Goal: Transaction & Acquisition: Purchase product/service

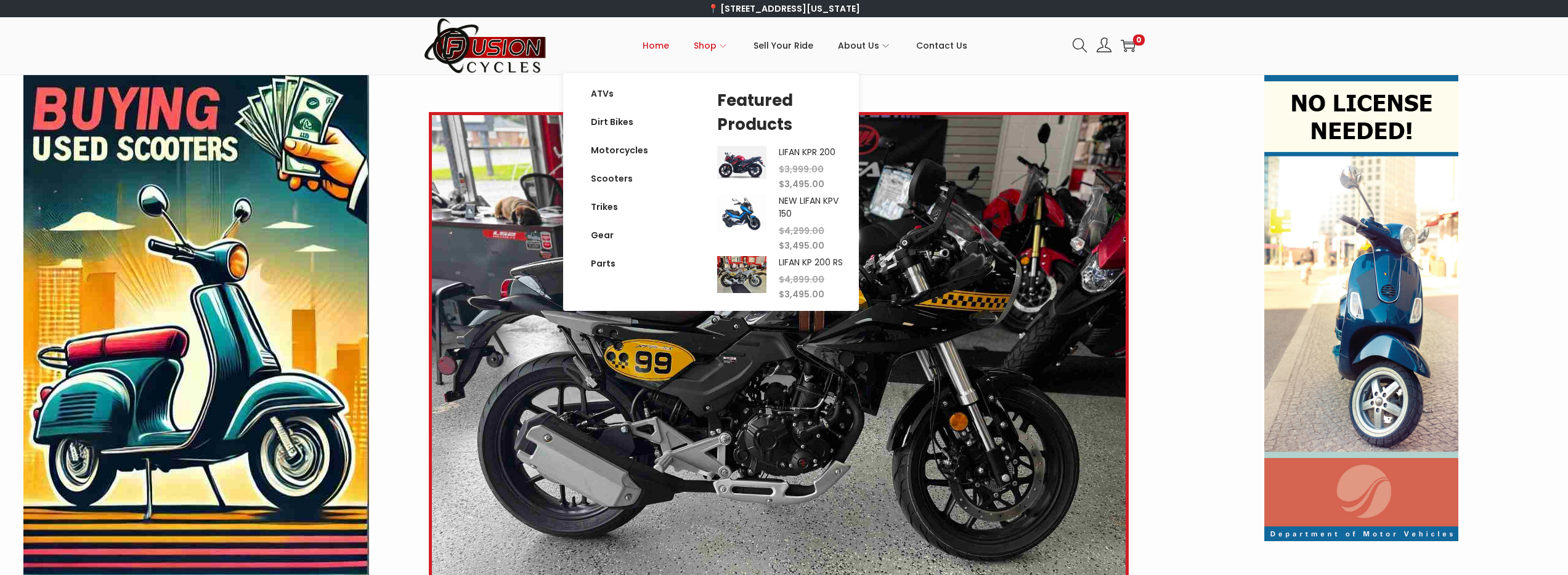
click at [725, 48] on icon "Primary navigation" at bounding box center [723, 46] width 7 height 7
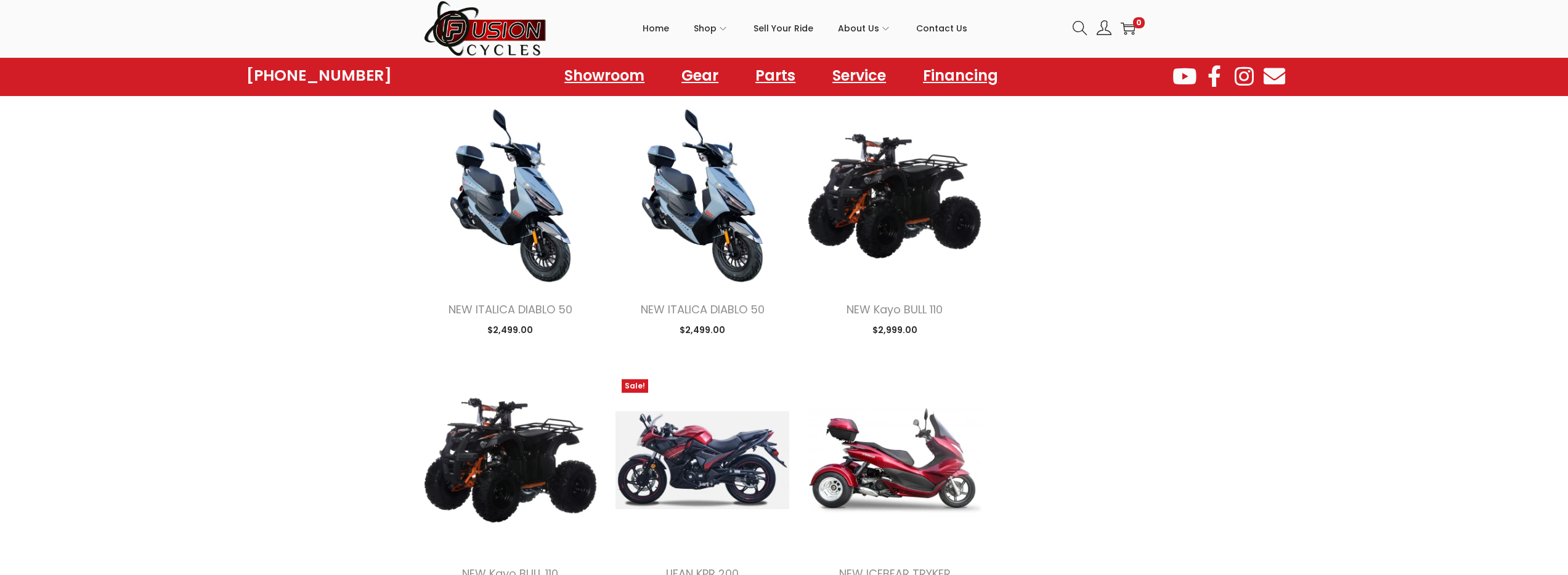
scroll to position [1535, 0]
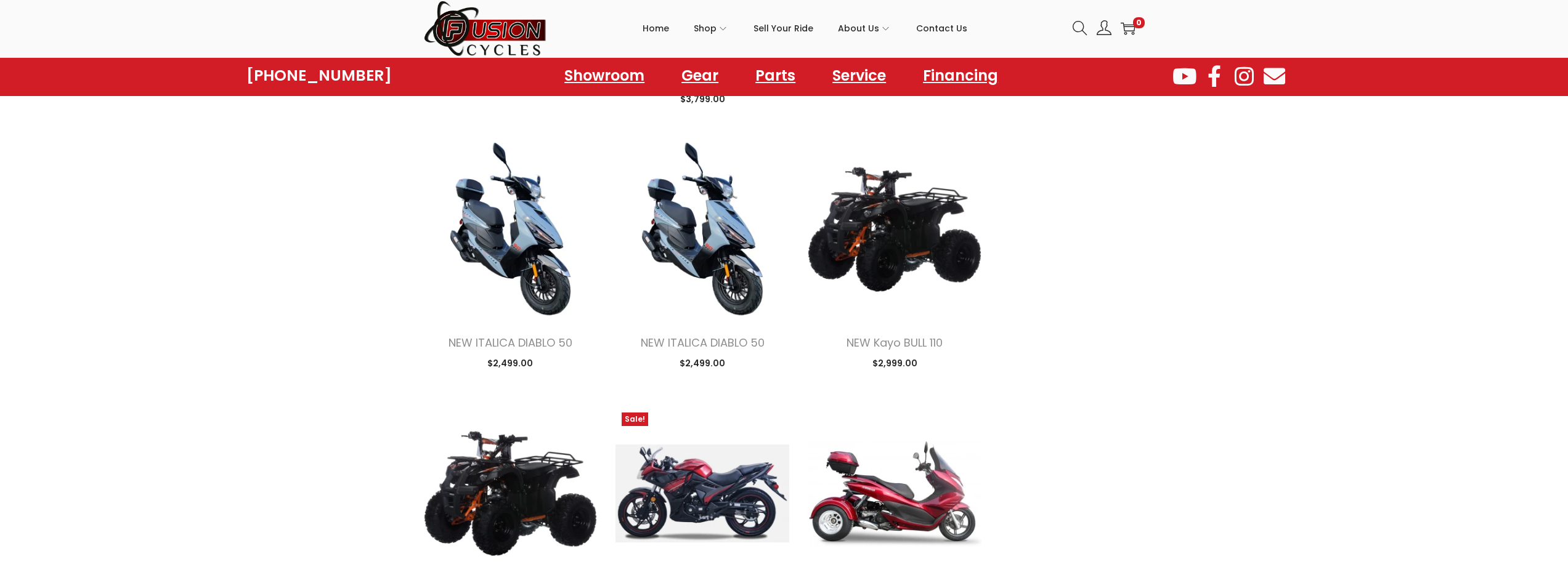
scroll to position [1501, 0]
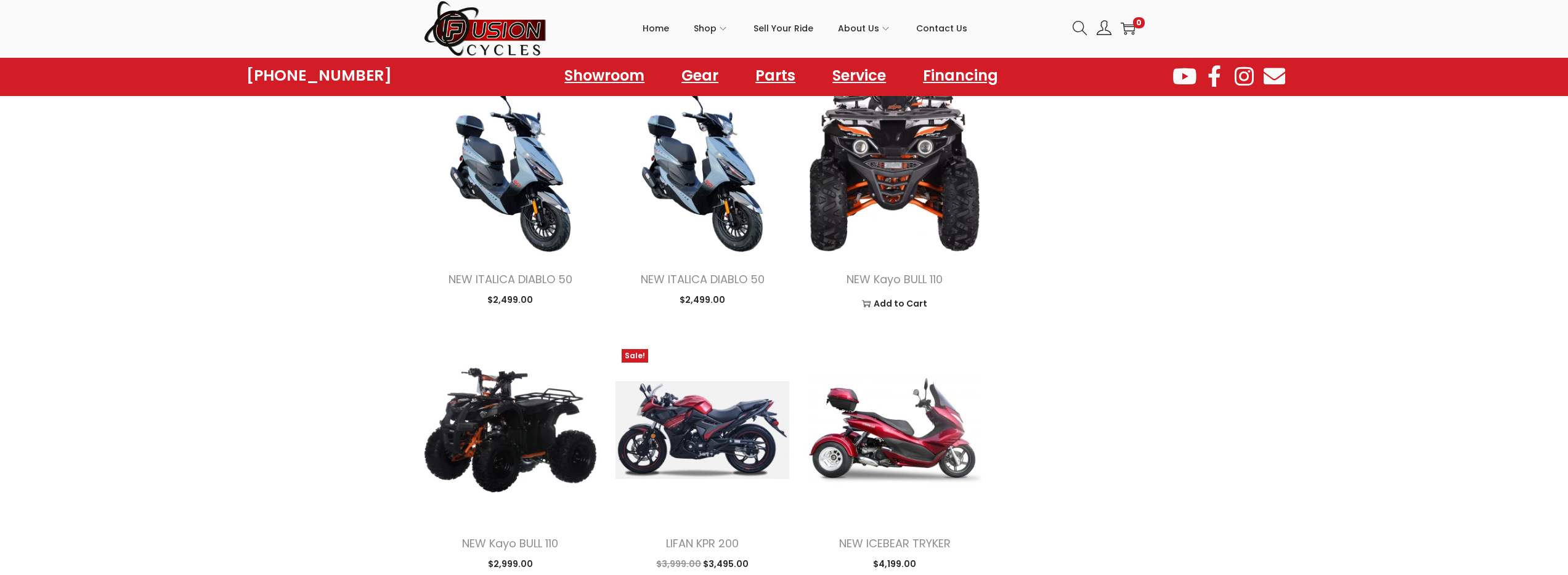
click at [908, 209] on img at bounding box center [894, 165] width 173 height 173
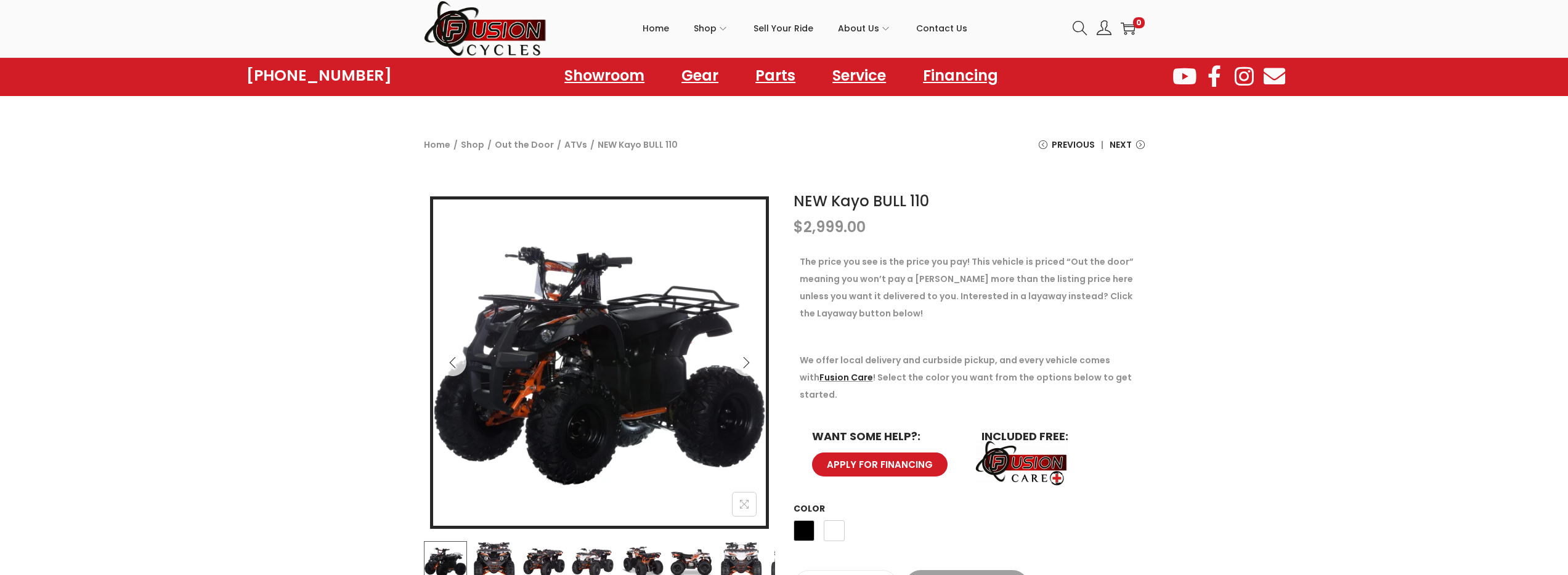
scroll to position [148, 0]
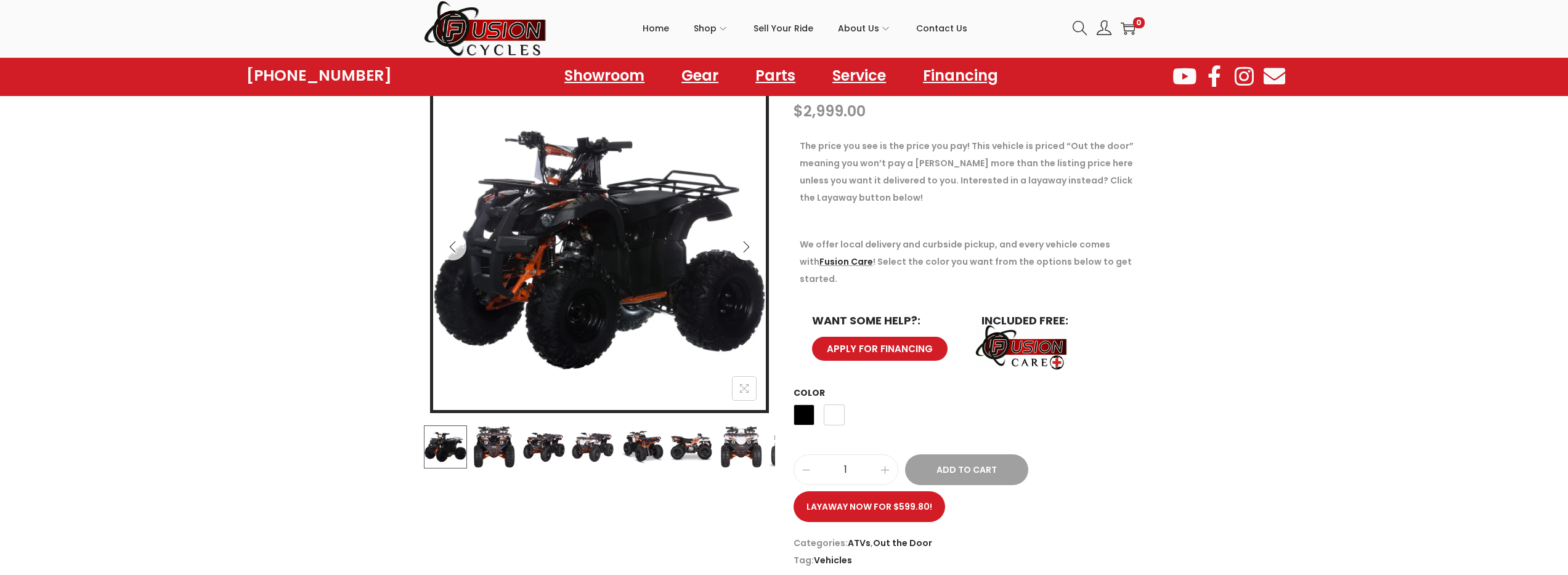
click at [743, 246] on icon "Next" at bounding box center [746, 247] width 13 height 13
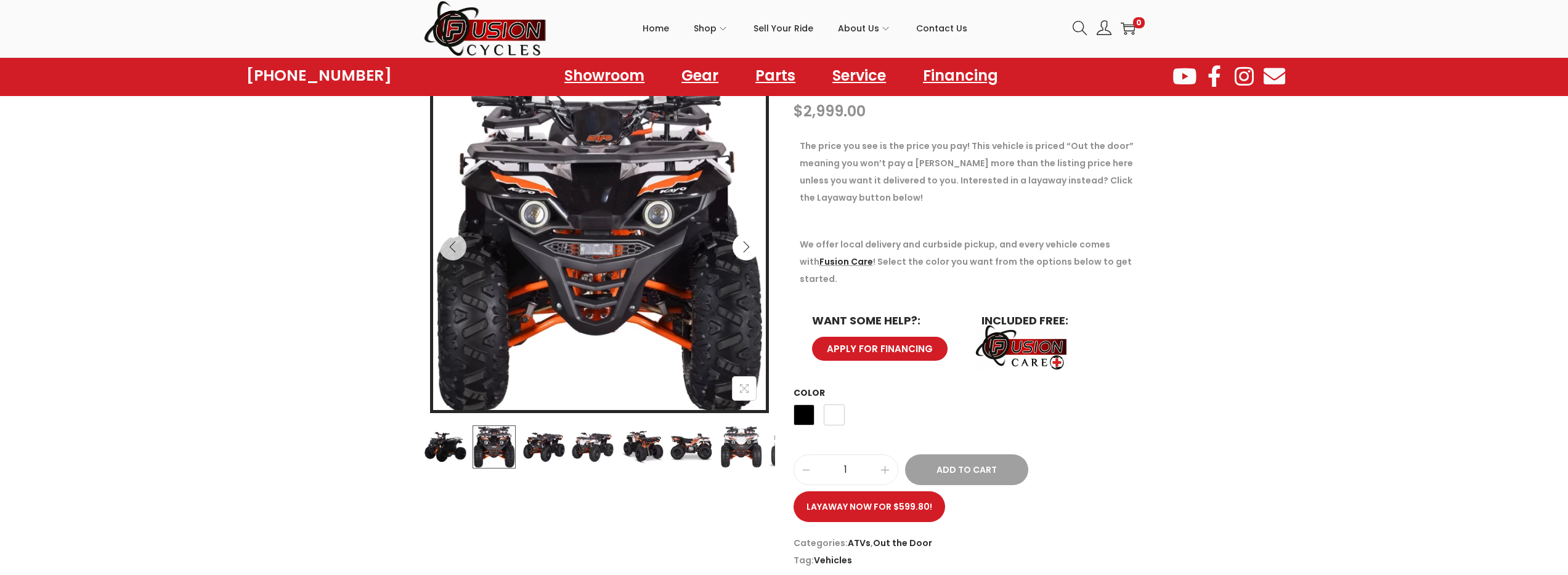
click at [743, 246] on icon "Next" at bounding box center [746, 247] width 13 height 13
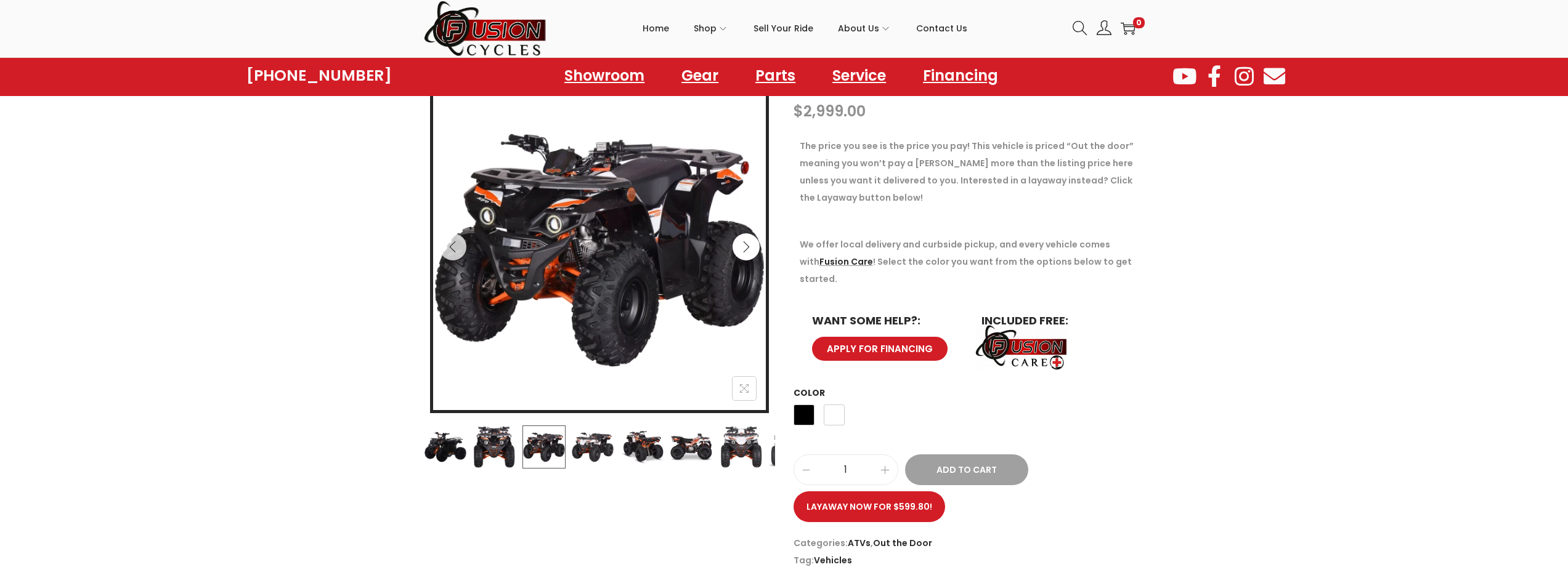
click at [743, 246] on icon "Next" at bounding box center [746, 247] width 13 height 13
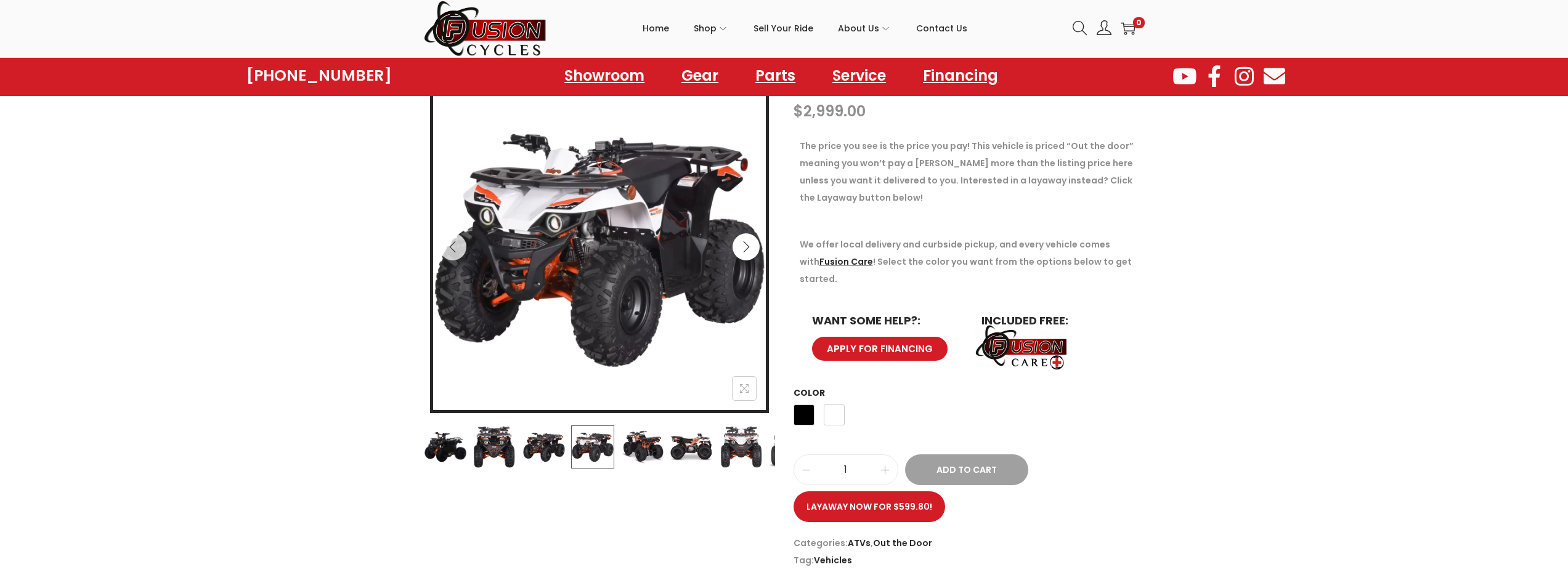
click at [743, 246] on icon "Next" at bounding box center [746, 247] width 13 height 13
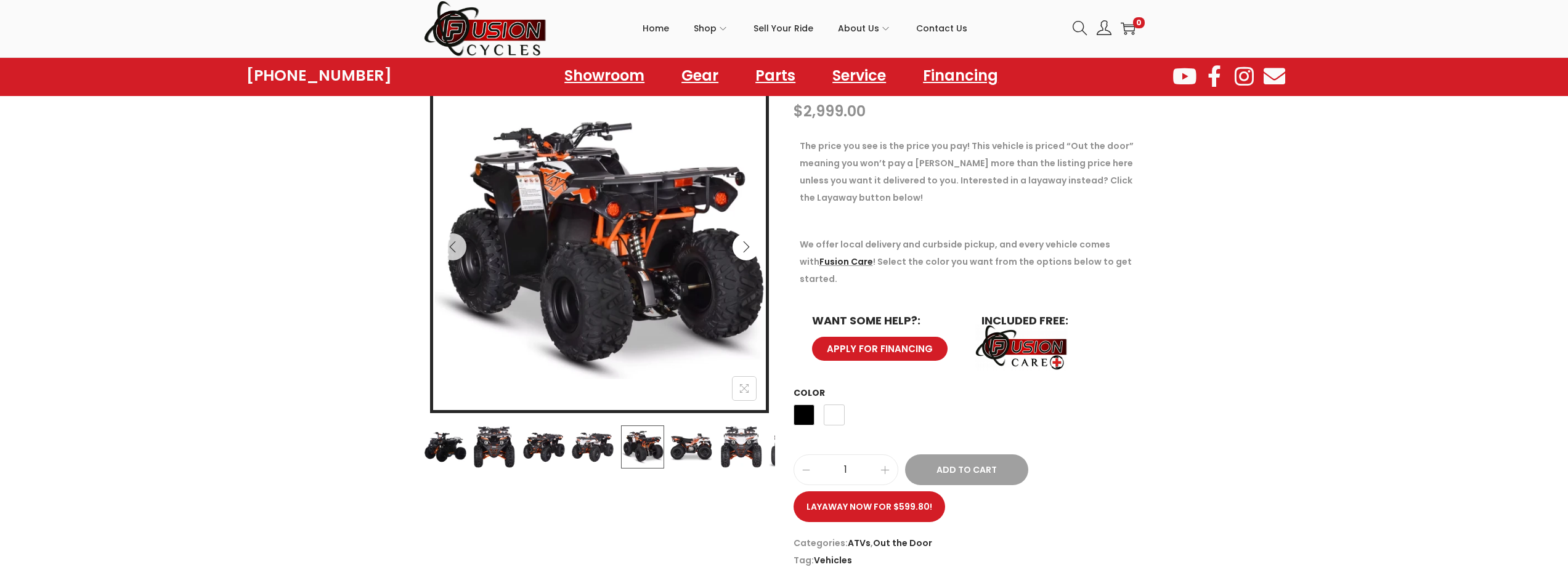
click at [743, 246] on icon "Next" at bounding box center [746, 247] width 13 height 13
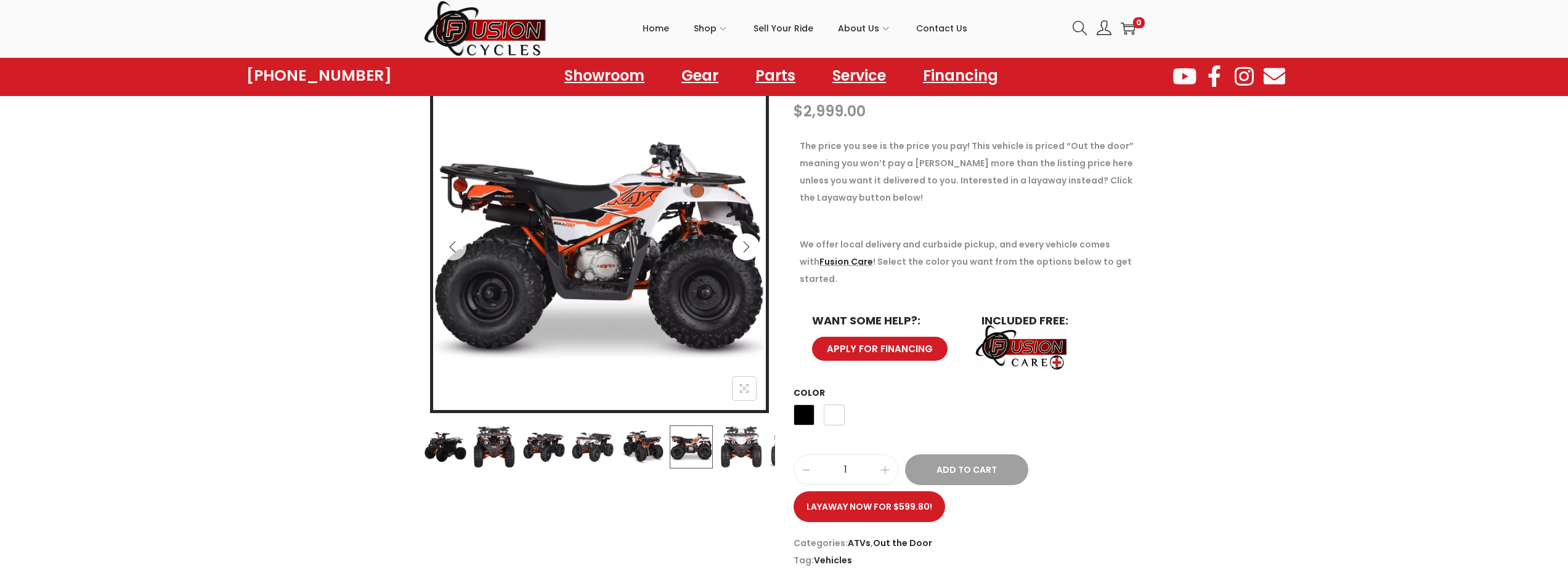
click at [743, 246] on icon "Next" at bounding box center [746, 247] width 13 height 13
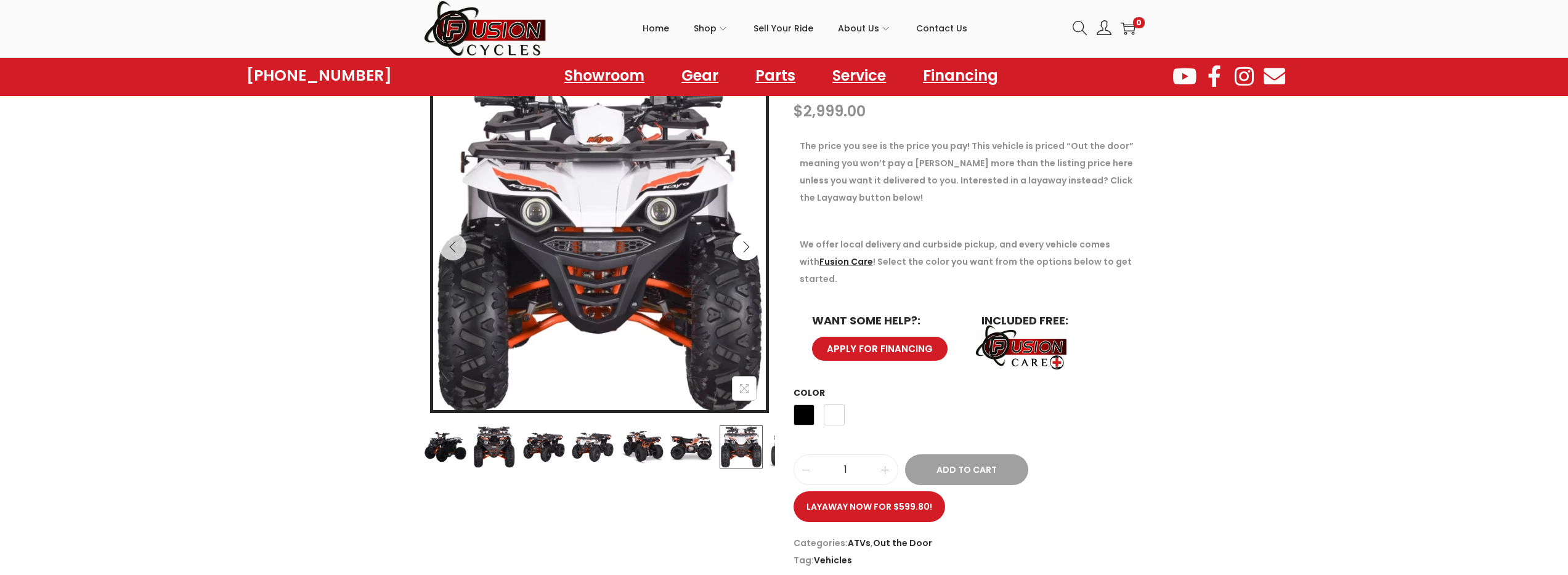
click at [743, 246] on icon "Next" at bounding box center [746, 247] width 13 height 13
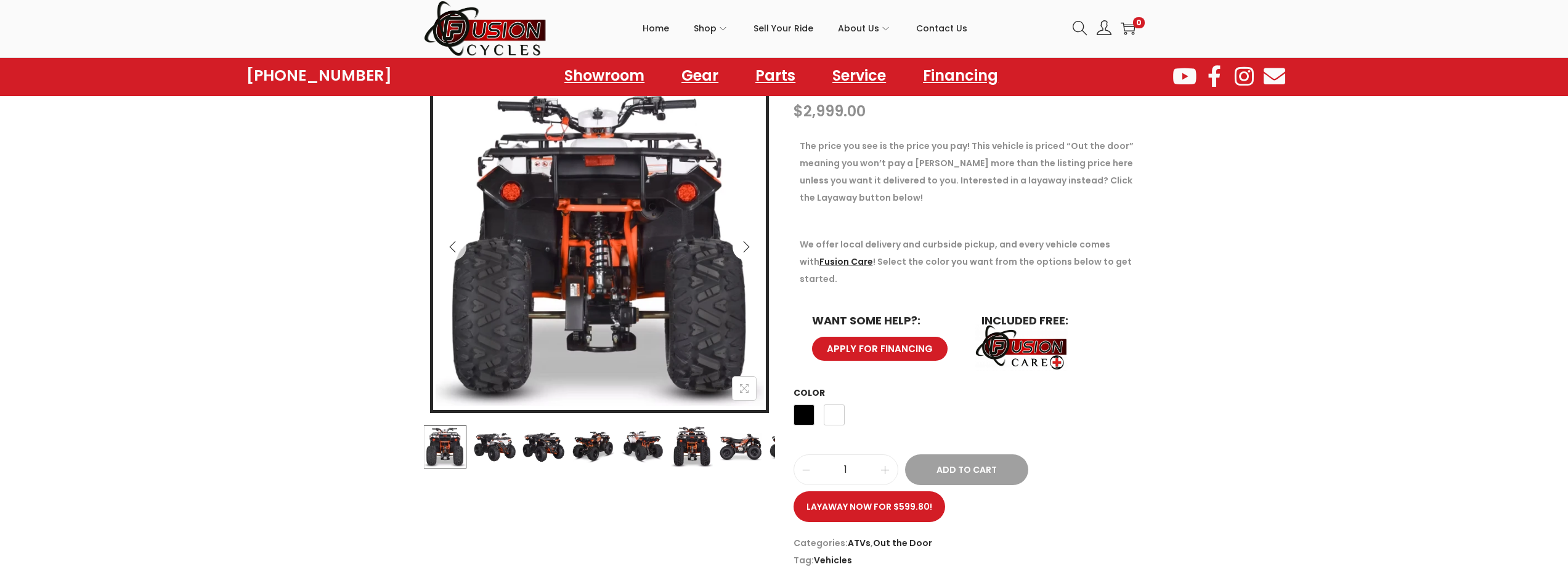
click at [743, 246] on icon "Next" at bounding box center [746, 247] width 13 height 13
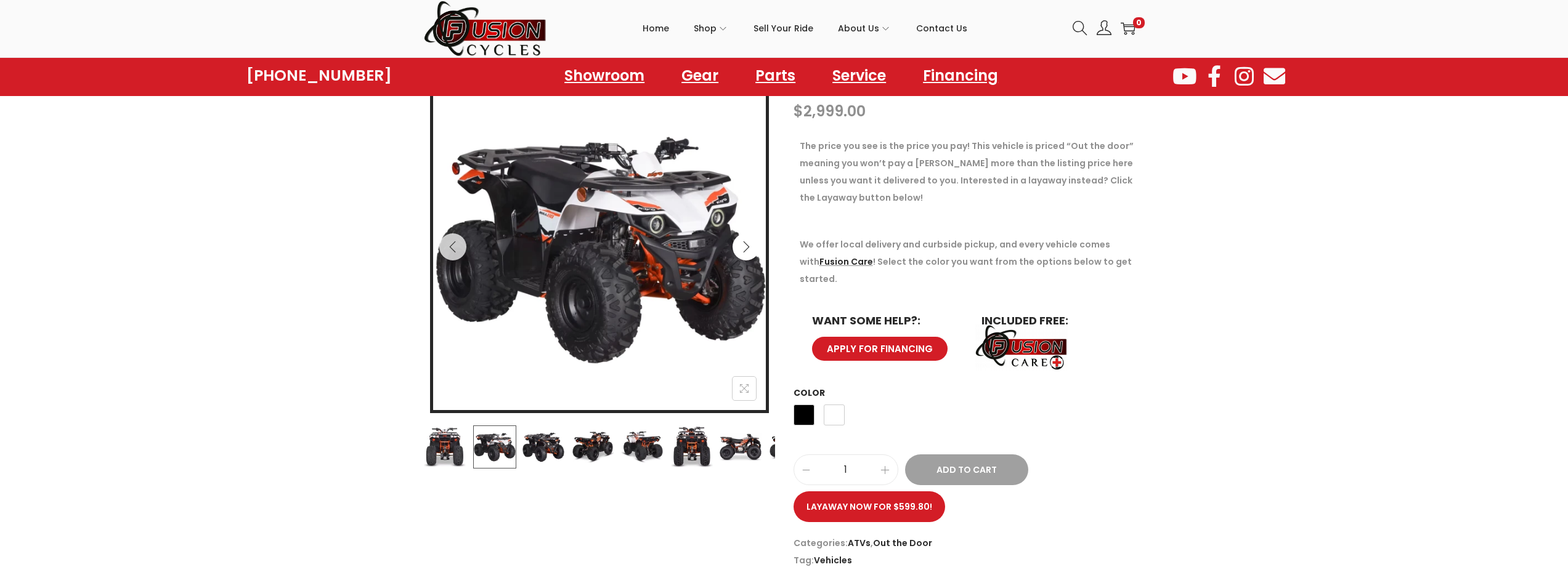
click at [743, 246] on icon "Next" at bounding box center [746, 247] width 13 height 13
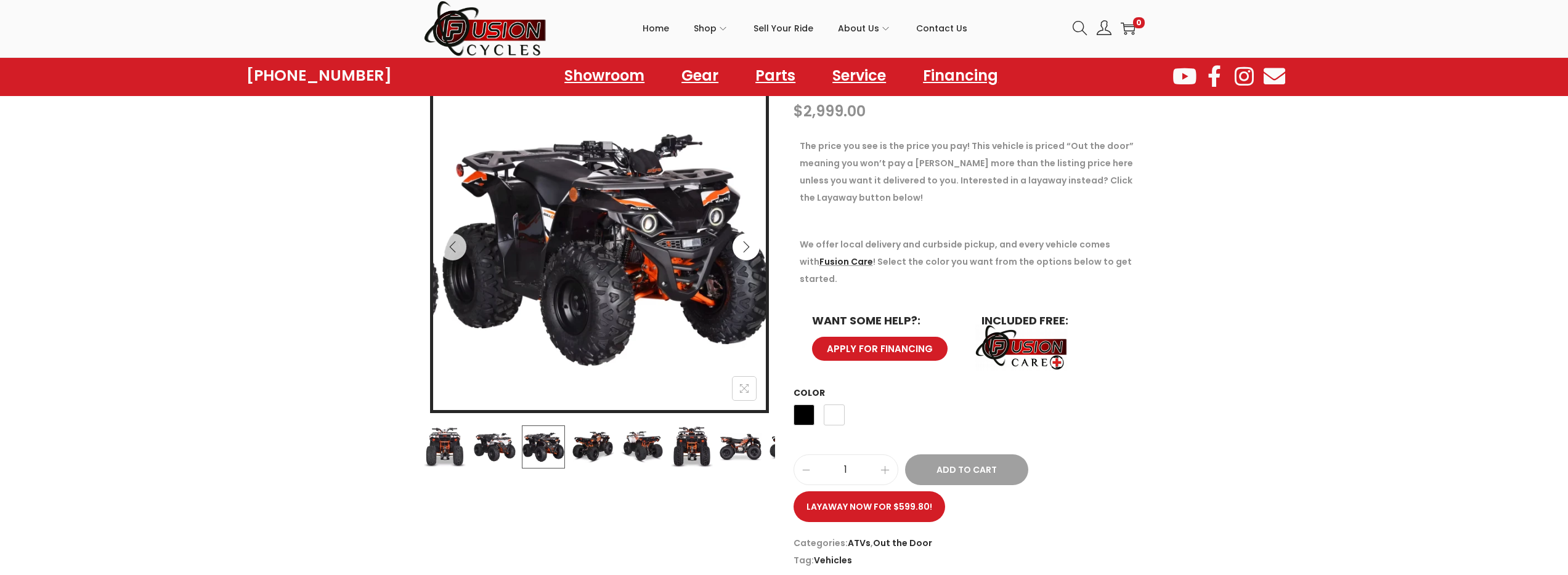
click at [743, 246] on icon "Next" at bounding box center [746, 247] width 13 height 13
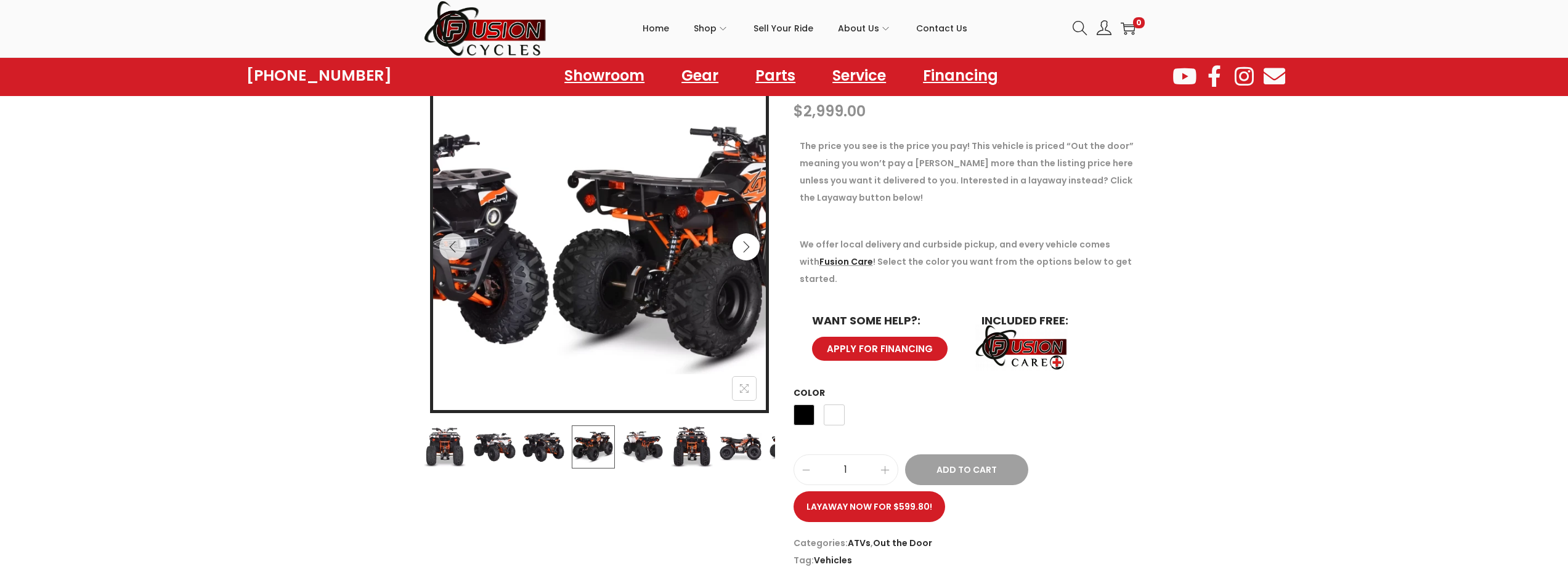
click at [743, 246] on icon "Next" at bounding box center [746, 247] width 13 height 13
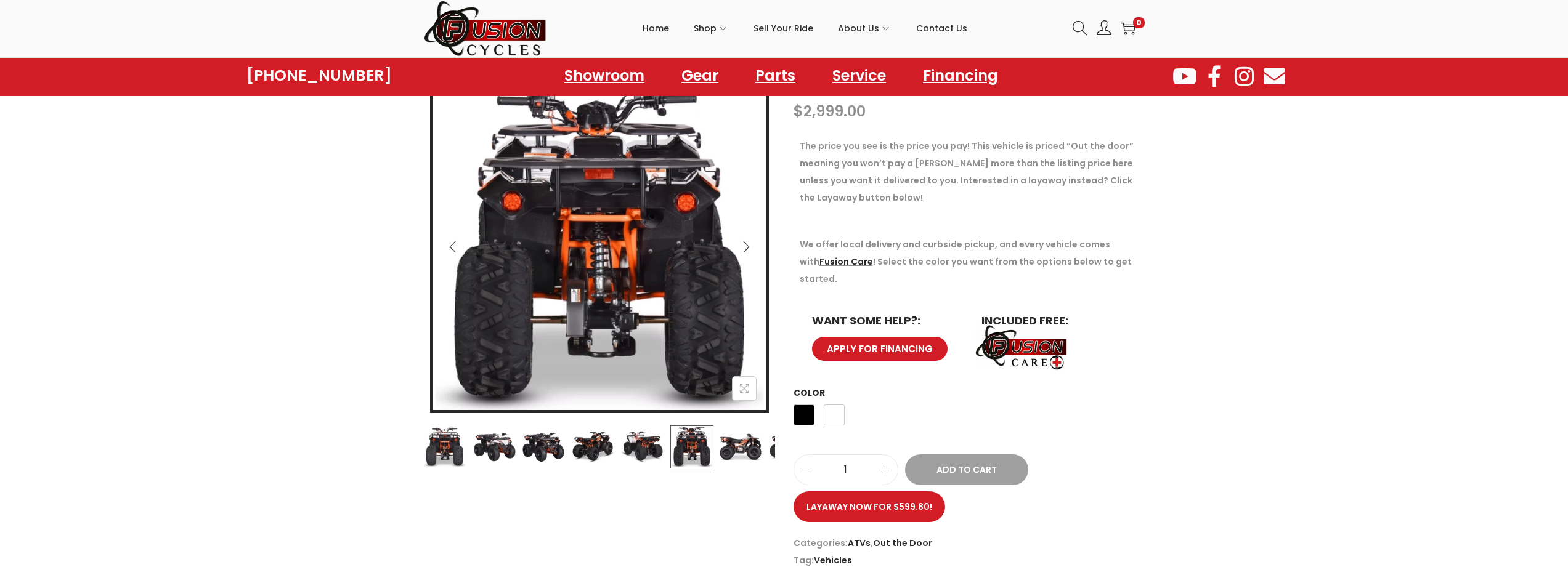
scroll to position [3, 0]
